Goal: Check status: Check status

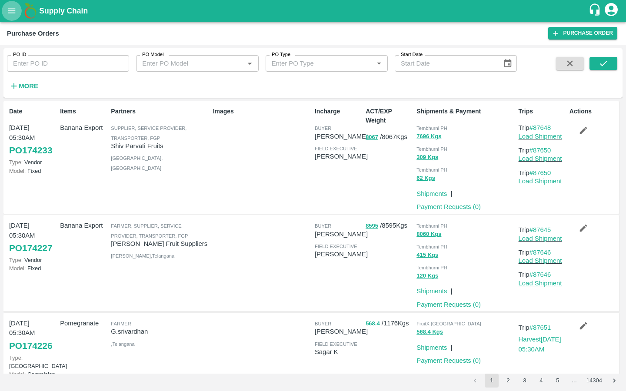
click at [10, 12] on icon "open drawer" at bounding box center [12, 11] width 10 height 10
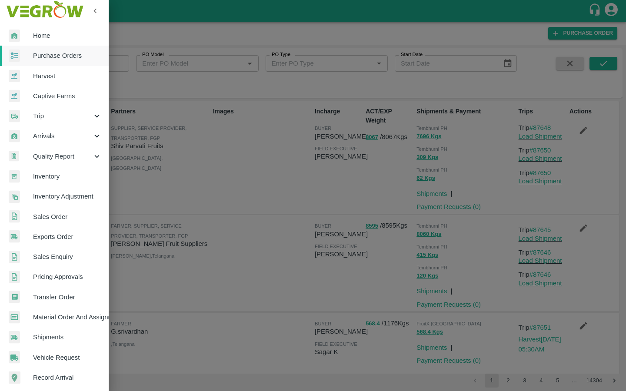
scroll to position [104, 0]
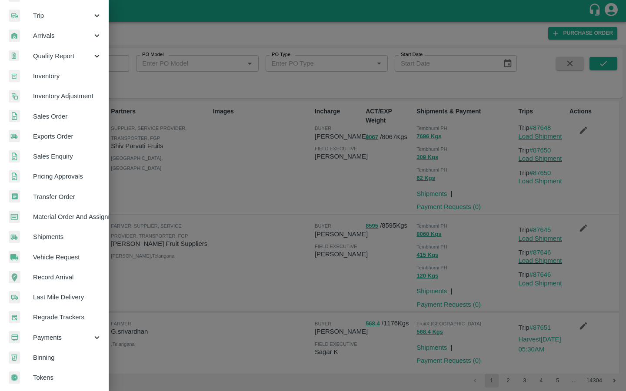
click at [34, 328] on div "Payments" at bounding box center [54, 338] width 109 height 20
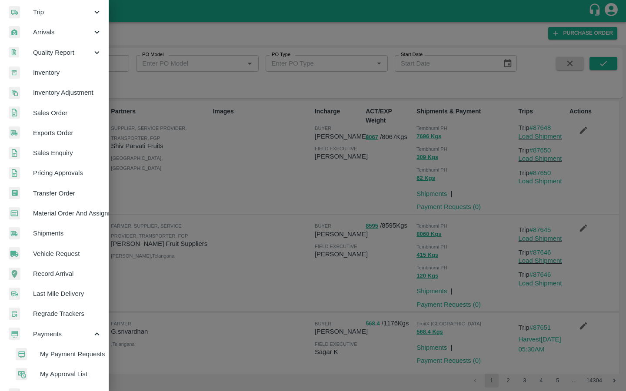
click at [39, 357] on div at bounding box center [28, 354] width 24 height 13
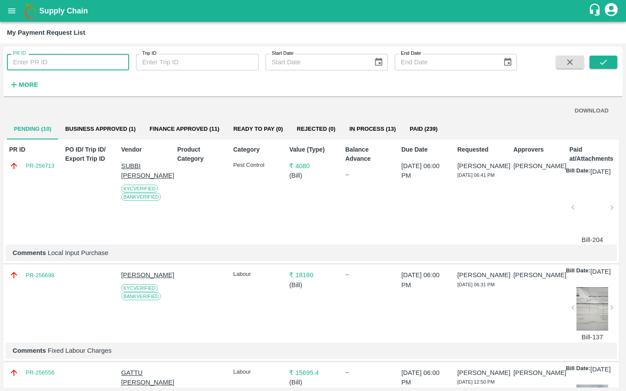
click at [55, 61] on input "PR ID" at bounding box center [68, 62] width 122 height 17
click at [600, 59] on icon "submit" at bounding box center [603, 62] width 10 height 10
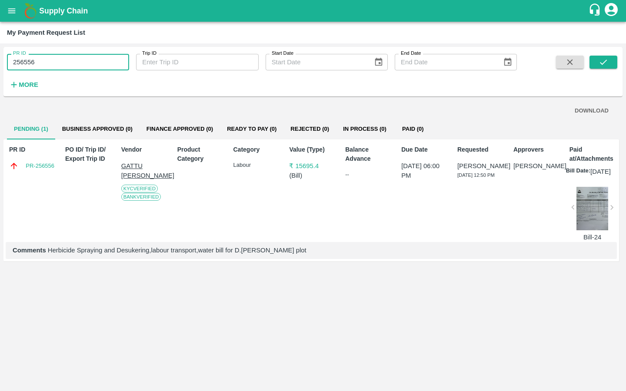
drag, startPoint x: 43, startPoint y: 66, endPoint x: 0, endPoint y: 66, distance: 42.6
click at [0, 66] on div "PR ID 256556 PR ID Trip ID Trip ID Start Date Start Date End Date End Date More…" at bounding box center [313, 217] width 626 height 348
drag, startPoint x: 42, startPoint y: 63, endPoint x: 0, endPoint y: 58, distance: 41.9
click at [0, 58] on div "PR ID 256556 PR ID Trip ID Trip ID Start Date Start Date End Date End Date More…" at bounding box center [313, 217] width 626 height 348
type input "\"
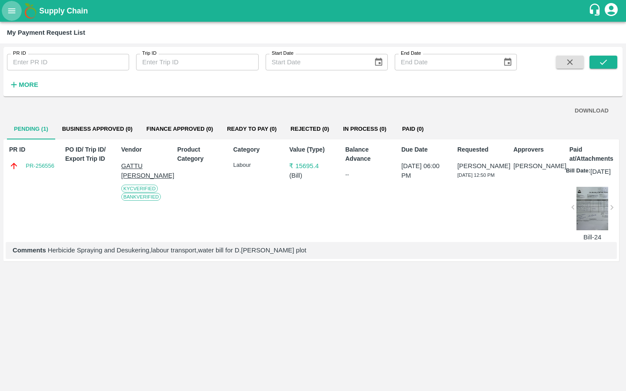
click at [10, 8] on icon "open drawer" at bounding box center [12, 11] width 10 height 10
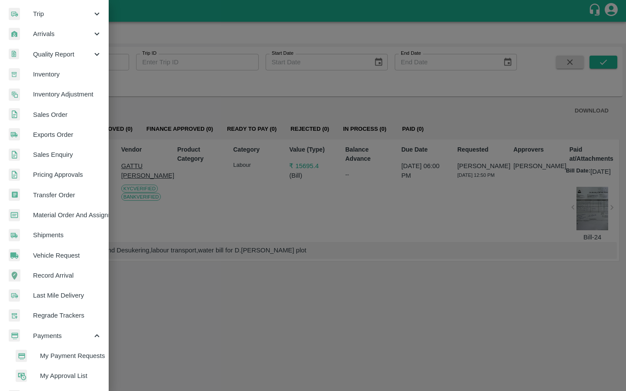
scroll to position [144, 0]
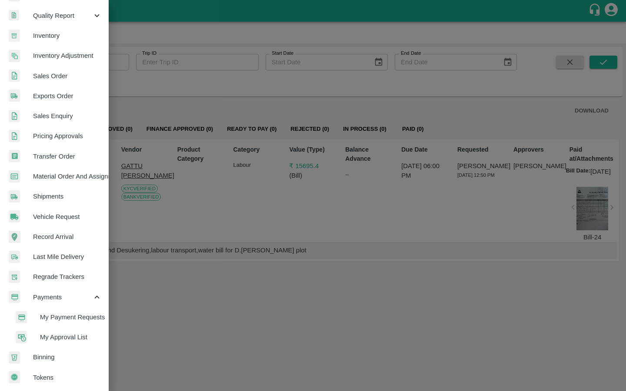
click at [53, 314] on span "My Payment Requests" at bounding box center [71, 317] width 62 height 10
